Goal: Download file/media

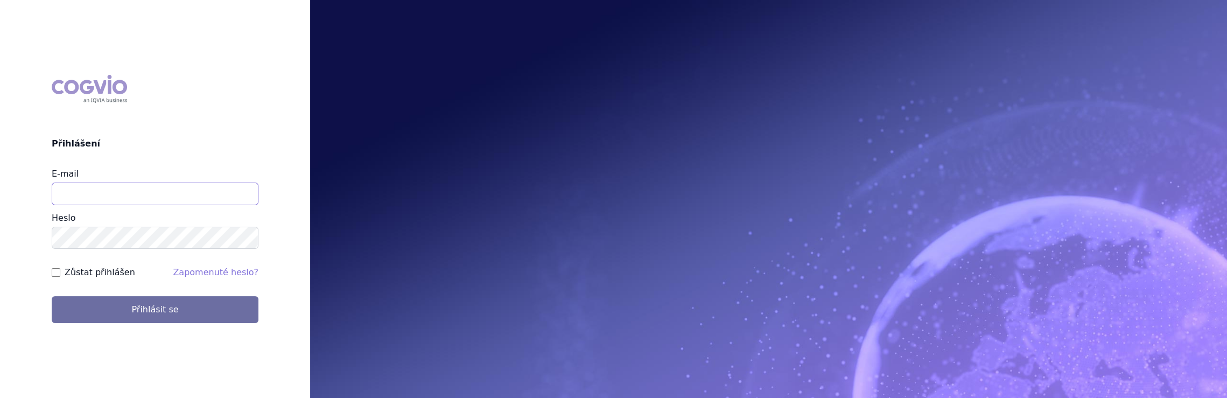
click at [111, 188] on input "E-mail" at bounding box center [155, 193] width 207 height 23
type input "jaroslava.purkertova@abbvie.com"
click at [52, 296] on button "Přihlásit se" at bounding box center [155, 309] width 207 height 27
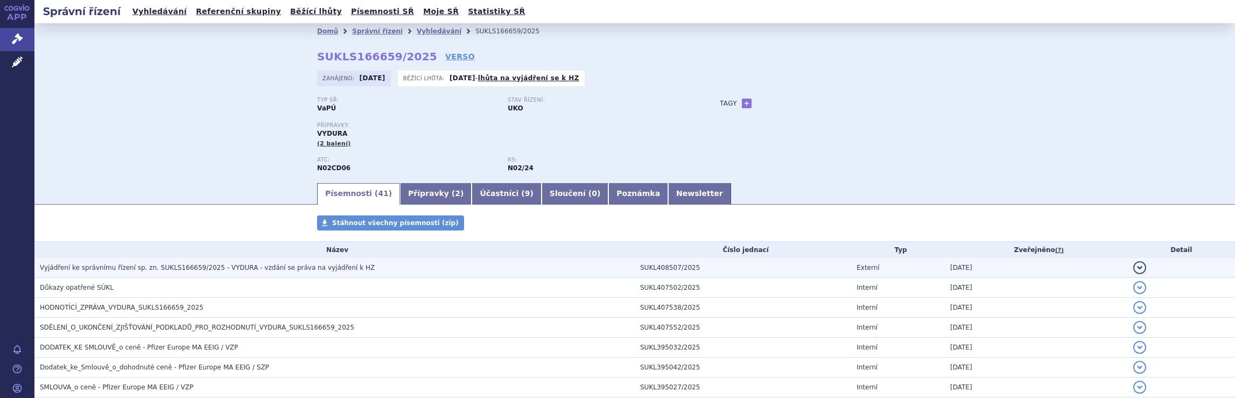
click at [149, 265] on span "Vyjádření ke správnímu řízení sp. zn. SUKLS166659/2025 - VYDURA - vzdání se prá…" at bounding box center [207, 268] width 335 height 8
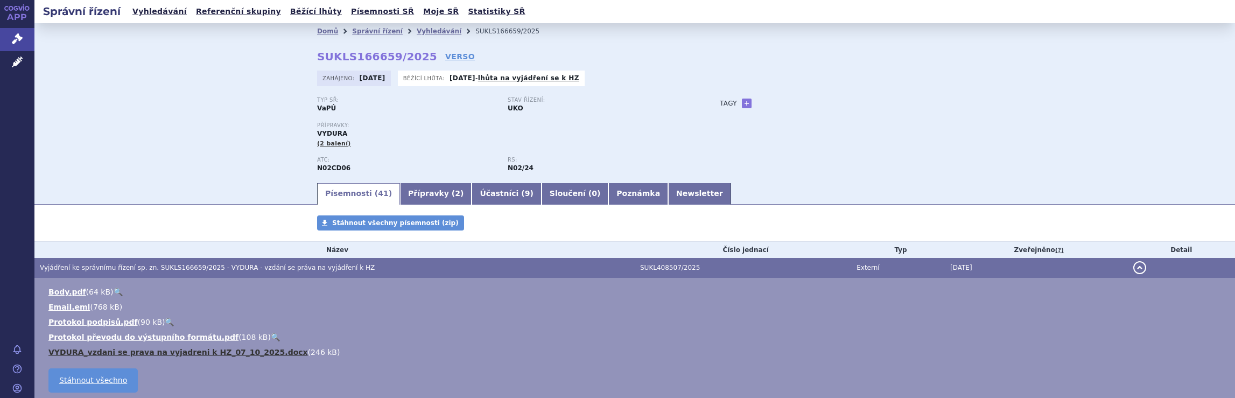
click at [159, 355] on link "VYDURA_vzdani se prava na vyjadreni k HZ_07_10_2025.docx" at bounding box center [177, 352] width 259 height 9
